Goal: Check status: Check status

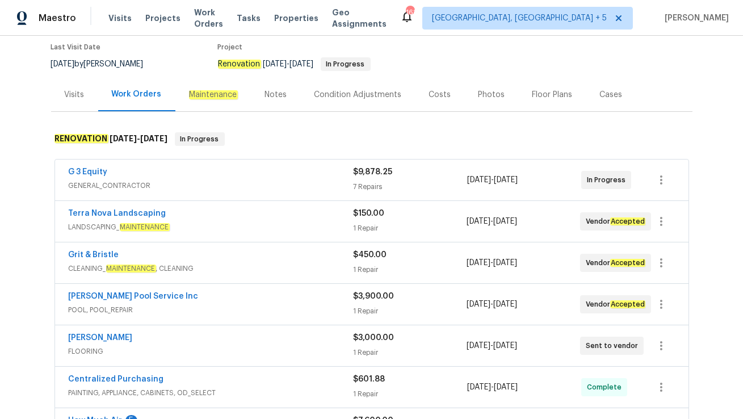
scroll to position [95, 0]
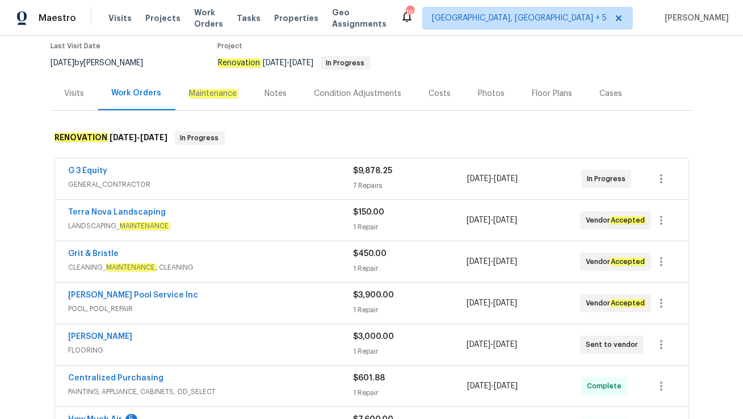
click at [200, 303] on span "POOL, POOL_REPAIR" at bounding box center [211, 308] width 284 height 11
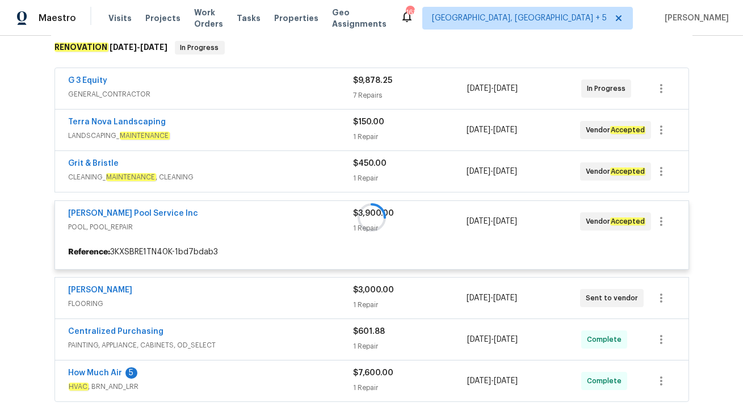
scroll to position [186, 0]
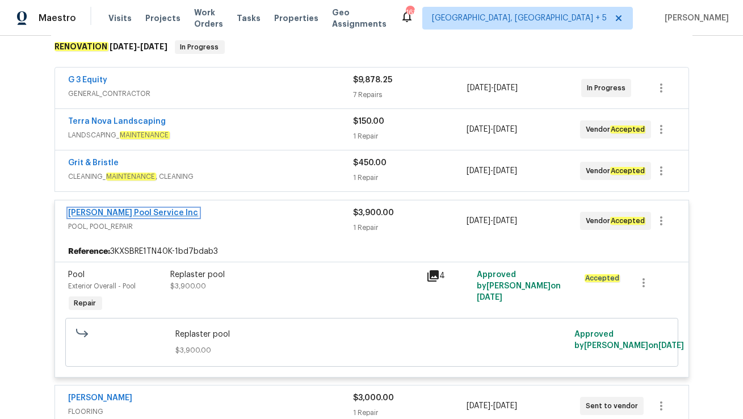
click at [119, 212] on link "Barrow Pool Service Inc" at bounding box center [134, 213] width 130 height 8
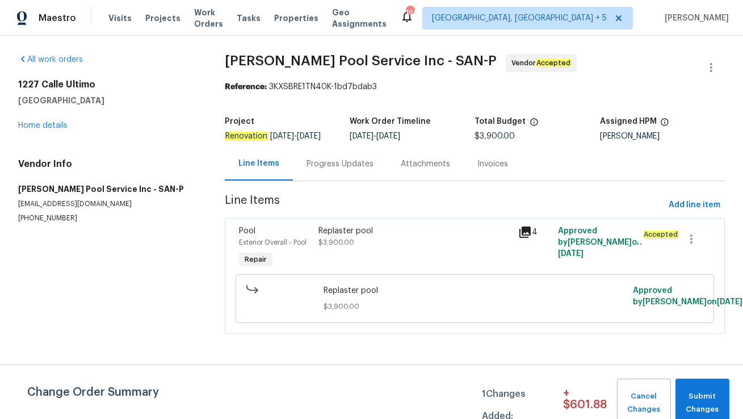
click at [327, 170] on div "Progress Updates" at bounding box center [339, 163] width 67 height 11
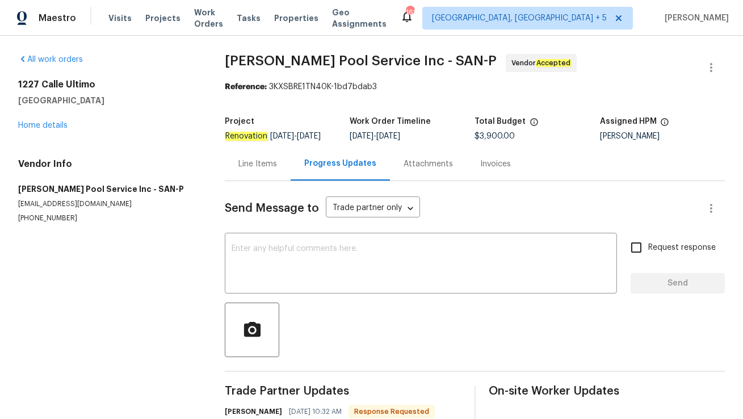
click at [241, 180] on div "Line Items" at bounding box center [258, 163] width 66 height 33
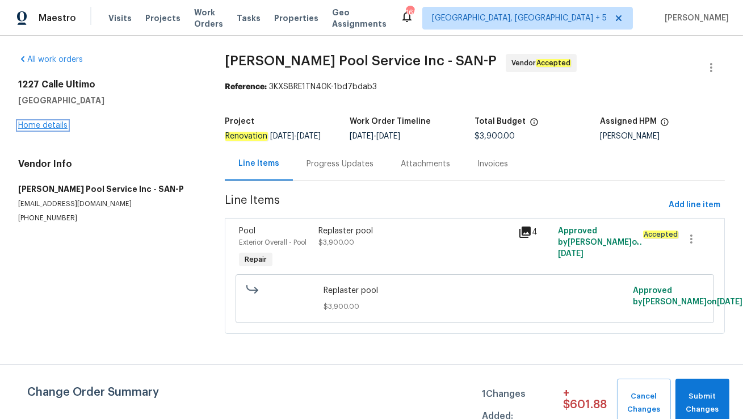
click at [53, 127] on link "Home details" at bounding box center [42, 125] width 49 height 8
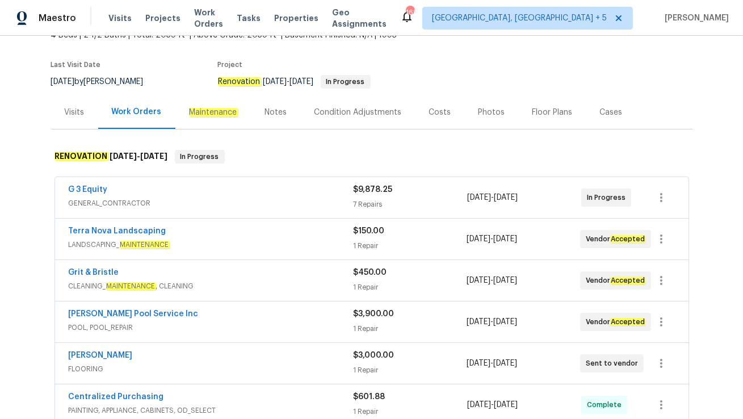
scroll to position [78, 0]
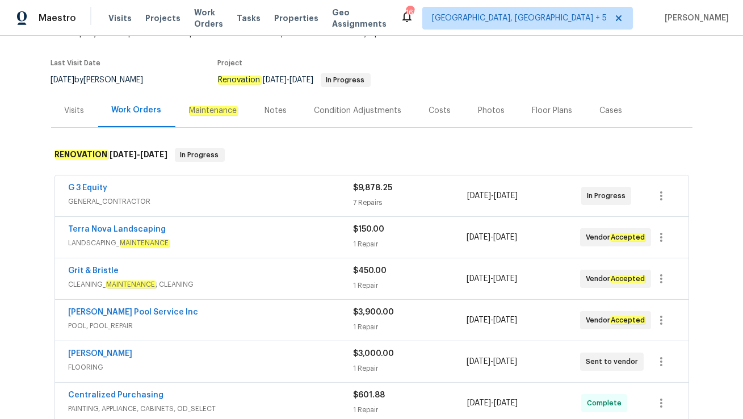
click at [180, 271] on div "Grit & Bristle" at bounding box center [211, 272] width 284 height 14
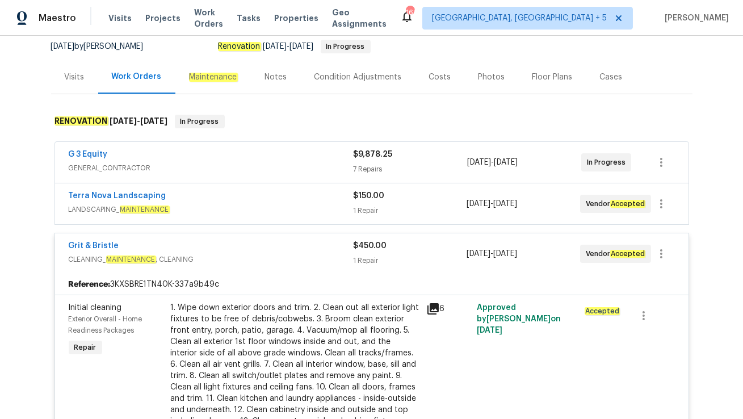
scroll to position [0, 0]
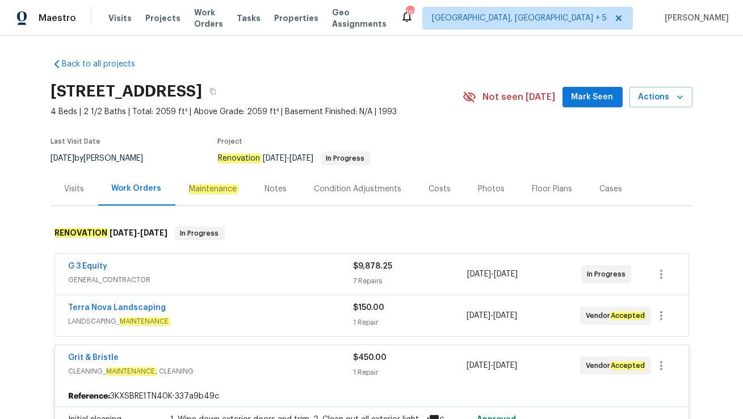
click at [73, 193] on div "Visits" at bounding box center [75, 188] width 20 height 11
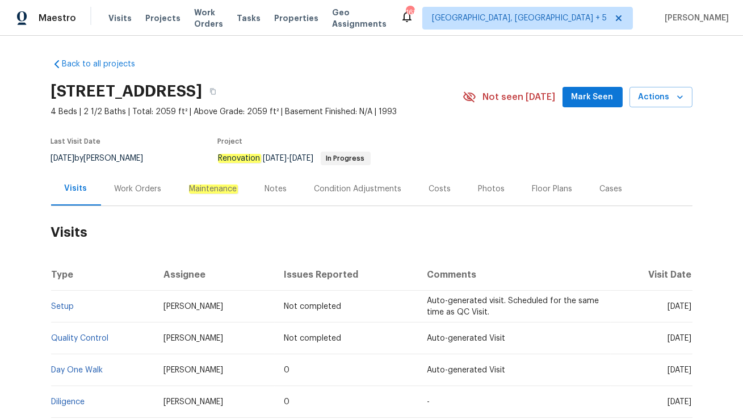
click at [138, 186] on div "Work Orders" at bounding box center [138, 188] width 47 height 11
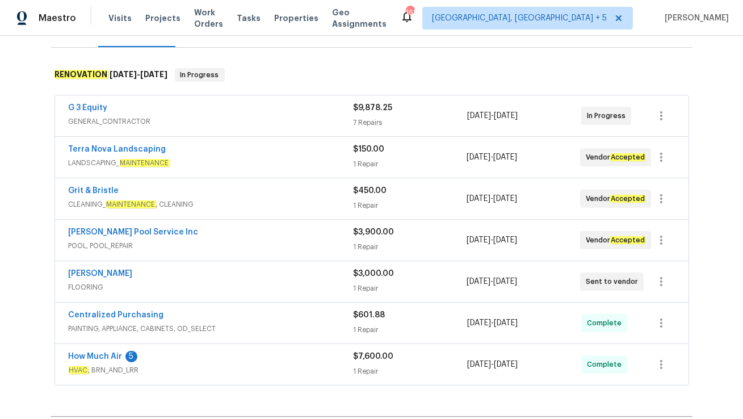
scroll to position [164, 0]
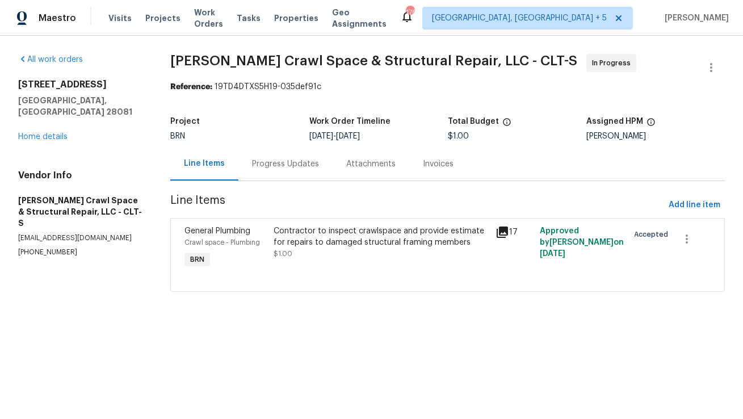
click at [273, 165] on div "Progress Updates" at bounding box center [285, 163] width 67 height 11
